Goal: Task Accomplishment & Management: Use online tool/utility

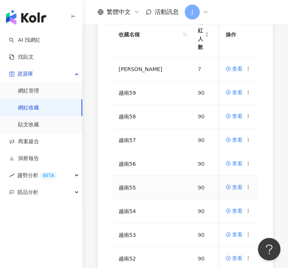
click at [249, 188] on icon at bounding box center [248, 187] width 5 height 5
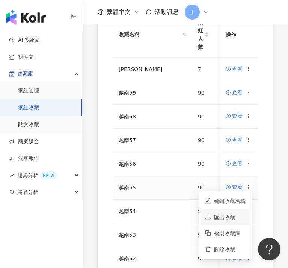
click at [233, 219] on div "匯出收藏" at bounding box center [230, 217] width 32 height 8
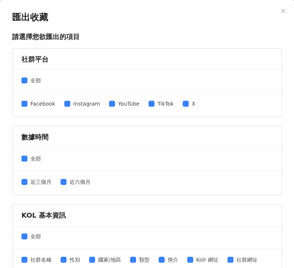
click at [238, 226] on div "全部" at bounding box center [146, 237] width 269 height 22
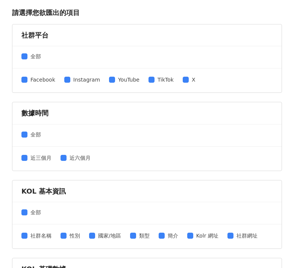
drag, startPoint x: 183, startPoint y: 80, endPoint x: 196, endPoint y: 85, distance: 13.6
click at [183, 80] on span at bounding box center [186, 80] width 6 height 6
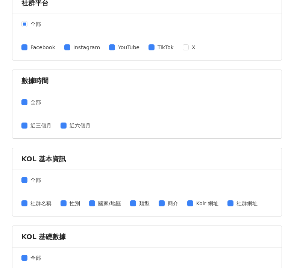
scroll to position [123, 0]
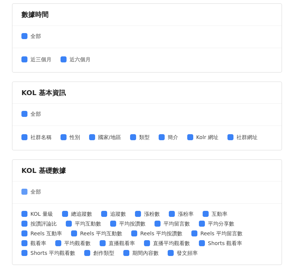
click at [26, 190] on span at bounding box center [24, 192] width 6 height 6
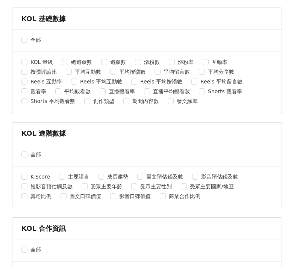
scroll to position [325, 0]
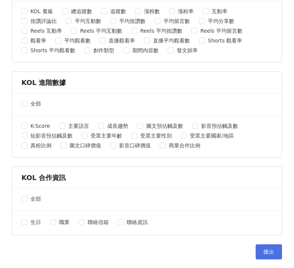
click at [256, 249] on button "匯出" at bounding box center [269, 251] width 26 height 15
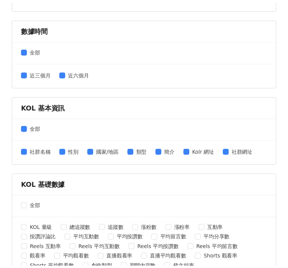
scroll to position [0, 0]
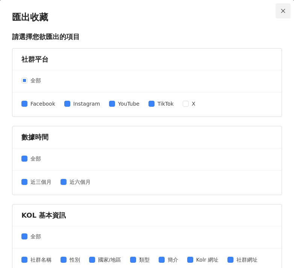
click at [281, 12] on icon "close" at bounding box center [283, 10] width 5 height 5
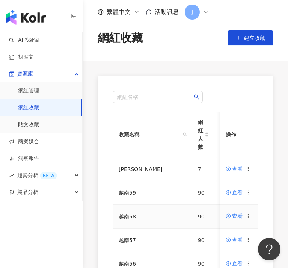
scroll to position [17, 0]
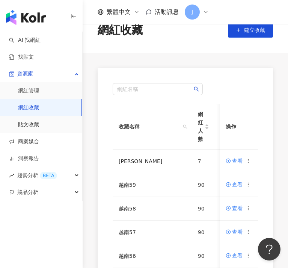
click at [97, 224] on div "網紅名稱 收藏名稱 網紅人數 最後編輯時間 建立者 操作 MERRELL 7 [DATE] 15:02 J [PERSON_NAME] 查看 越南59 90 …" at bounding box center [186, 247] width 206 height 358
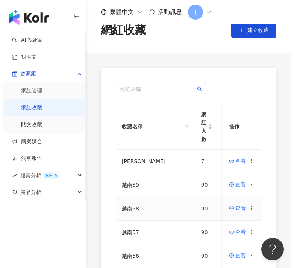
scroll to position [23, 0]
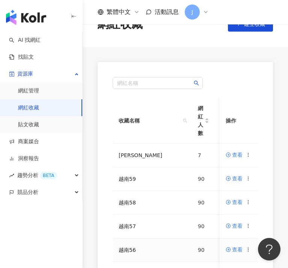
click at [248, 250] on icon at bounding box center [248, 249] width 5 height 5
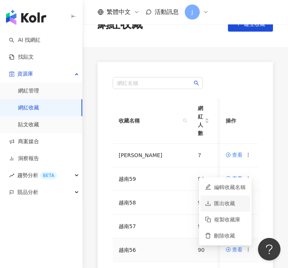
click at [233, 203] on div "匯出收藏" at bounding box center [230, 203] width 32 height 8
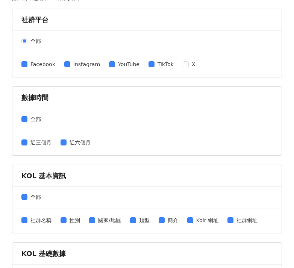
scroll to position [78, 0]
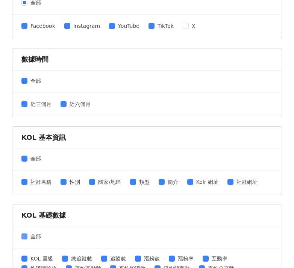
click at [28, 238] on span "全部" at bounding box center [35, 236] width 17 height 8
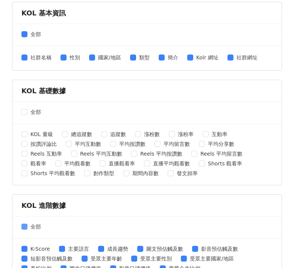
click at [29, 228] on span "全部" at bounding box center [35, 227] width 17 height 8
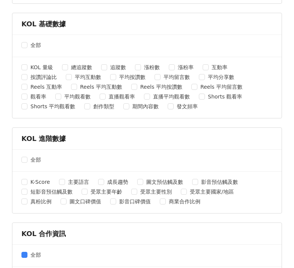
scroll to position [284, 0]
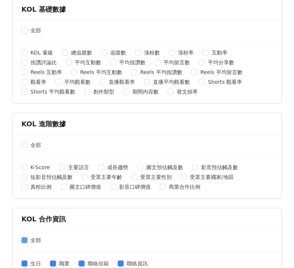
click at [32, 243] on span "全部" at bounding box center [35, 240] width 17 height 8
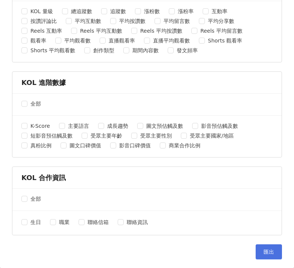
click at [264, 249] on span "匯出" at bounding box center [269, 252] width 11 height 6
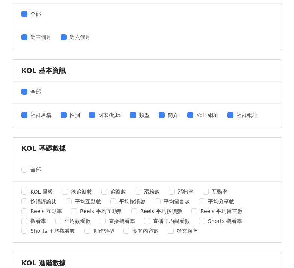
scroll to position [0, 0]
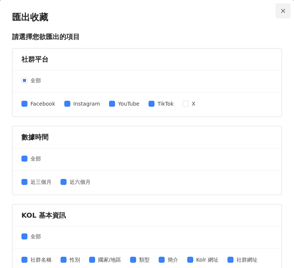
click at [281, 11] on icon "close" at bounding box center [283, 10] width 5 height 5
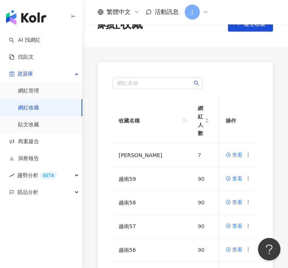
click at [88, 242] on div "網紅名稱 收藏名稱 網紅人數 最後編輯時間 建立者 操作 MERRELL 7 [DATE] 15:02 J [PERSON_NAME] 查看 越南59 90 …" at bounding box center [186, 241] width 206 height 358
click at [251, 226] on icon at bounding box center [248, 225] width 5 height 5
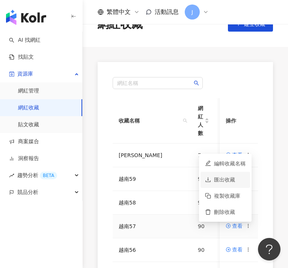
click at [238, 184] on div "匯出收藏" at bounding box center [230, 180] width 32 height 8
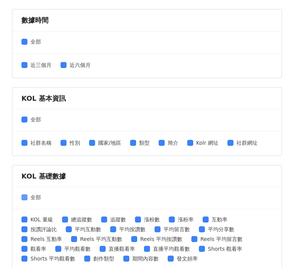
scroll to position [177, 0]
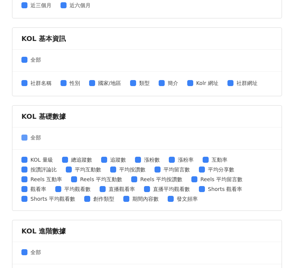
click at [30, 138] on span "全部" at bounding box center [35, 138] width 17 height 8
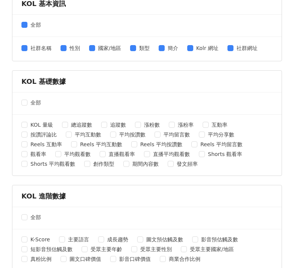
scroll to position [325, 0]
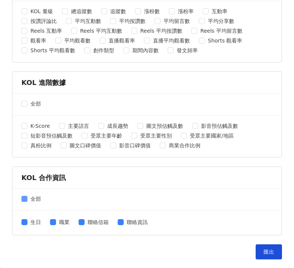
click at [30, 197] on span "全部" at bounding box center [35, 199] width 17 height 8
click at [266, 250] on span "匯出" at bounding box center [269, 252] width 11 height 6
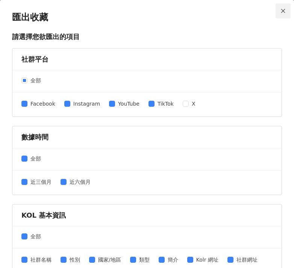
click at [281, 11] on icon "close" at bounding box center [283, 11] width 4 height 4
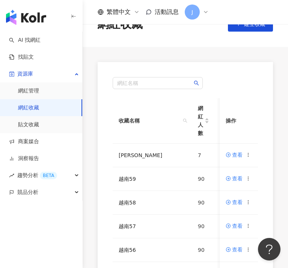
click at [84, 220] on div "網紅名稱 收藏名稱 網紅人數 最後編輯時間 建立者 操作 MERRELL 7 [DATE] 15:02 J [PERSON_NAME] 查看 越南59 90 …" at bounding box center [186, 241] width 206 height 358
click at [249, 202] on icon at bounding box center [248, 202] width 5 height 5
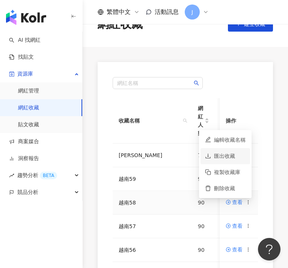
click at [236, 159] on div "匯出收藏" at bounding box center [230, 156] width 32 height 8
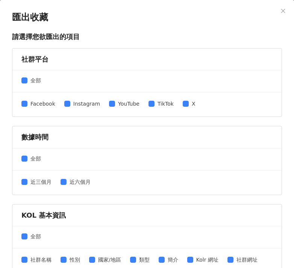
click at [184, 108] on div "Facebook Instagram YouTube TikTok X" at bounding box center [111, 105] width 180 height 10
click at [189, 105] on span "X" at bounding box center [194, 104] width 10 height 8
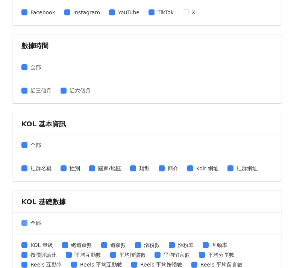
click at [27, 222] on span "全部" at bounding box center [35, 223] width 17 height 8
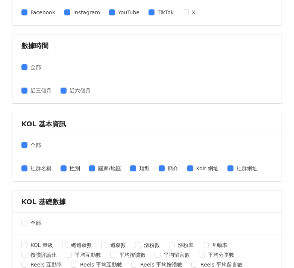
scroll to position [213, 0]
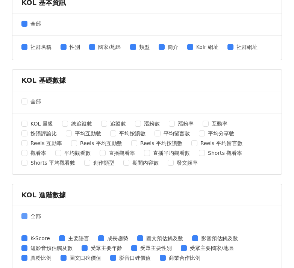
click at [27, 216] on span "全部" at bounding box center [35, 216] width 17 height 8
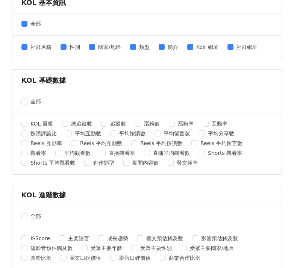
scroll to position [277, 0]
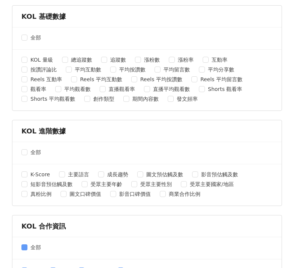
click at [26, 250] on label "全部" at bounding box center [32, 247] width 23 height 8
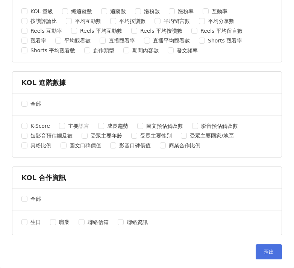
click at [256, 250] on button "匯出" at bounding box center [269, 251] width 26 height 15
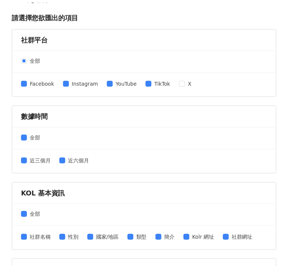
scroll to position [0, 0]
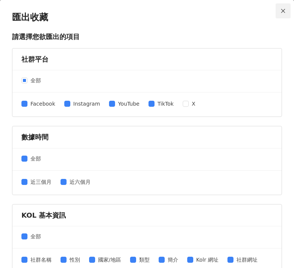
click at [282, 15] on button "Close" at bounding box center [283, 10] width 15 height 15
